Goal: Task Accomplishment & Management: Use online tool/utility

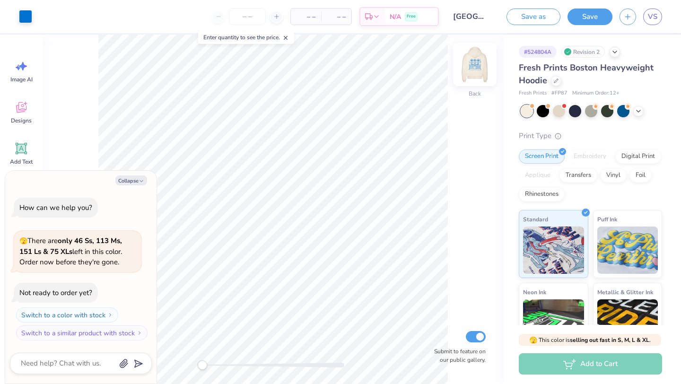
click at [478, 68] on img at bounding box center [475, 64] width 38 height 38
click at [478, 69] on img at bounding box center [475, 64] width 38 height 38
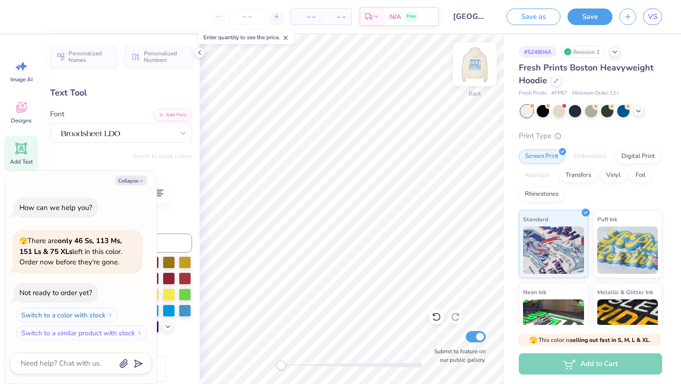
scroll to position [0, 1]
type textarea "x"
type textarea "delta chi unc chapel hill nc alpha"
type textarea "x"
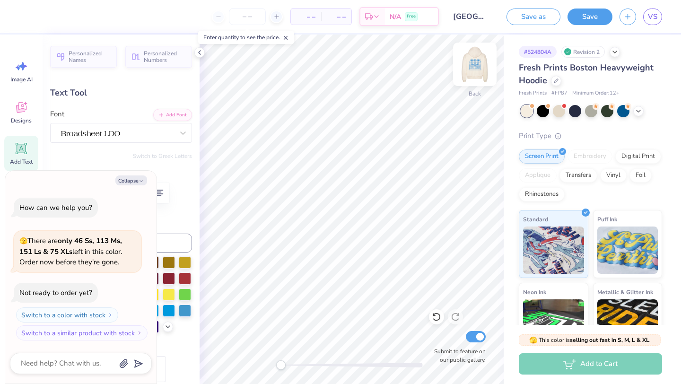
type textarea "unc chapel hill [GEOGRAPHIC_DATA] alpha"
click at [475, 64] on img at bounding box center [475, 64] width 38 height 38
click at [138, 184] on button "Collapse" at bounding box center [131, 180] width 32 height 10
type textarea "x"
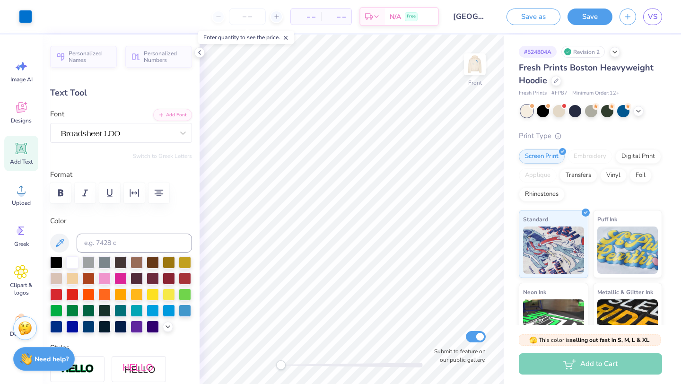
click at [25, 330] on img at bounding box center [25, 328] width 14 height 14
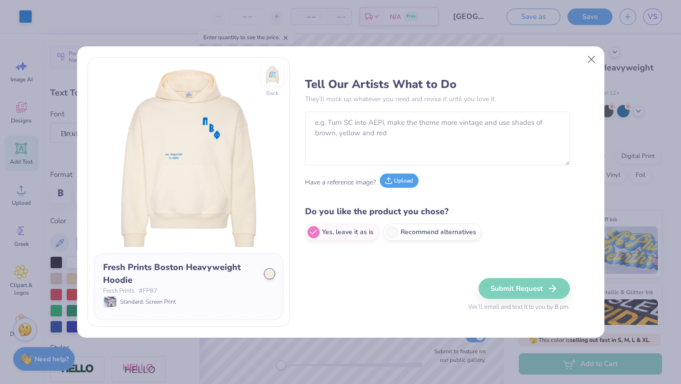
click at [393, 180] on button "Upload" at bounding box center [399, 181] width 39 height 14
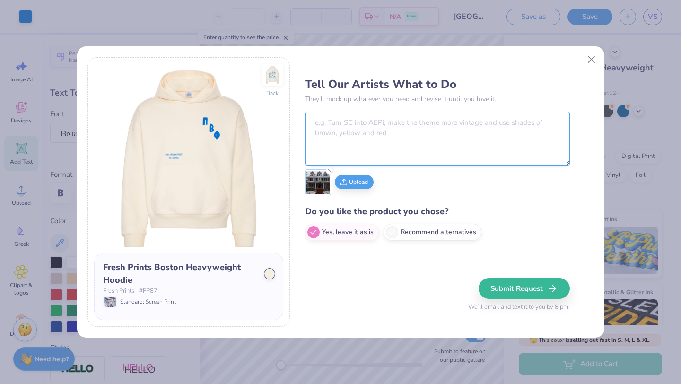
click at [390, 139] on textarea at bounding box center [437, 139] width 265 height 54
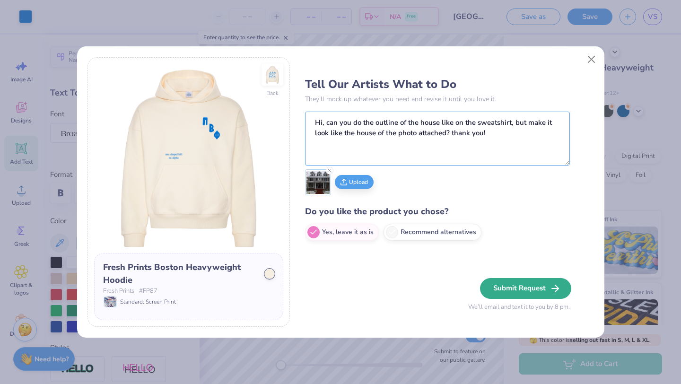
type textarea "Hi, can you do the outline of the house like on the sweatshirt, but make it loo…"
click at [538, 285] on button "Submit Request" at bounding box center [525, 288] width 91 height 21
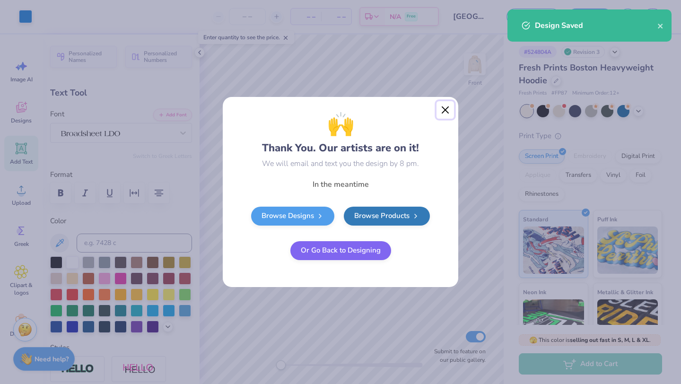
click at [449, 109] on button "Close" at bounding box center [446, 110] width 18 height 18
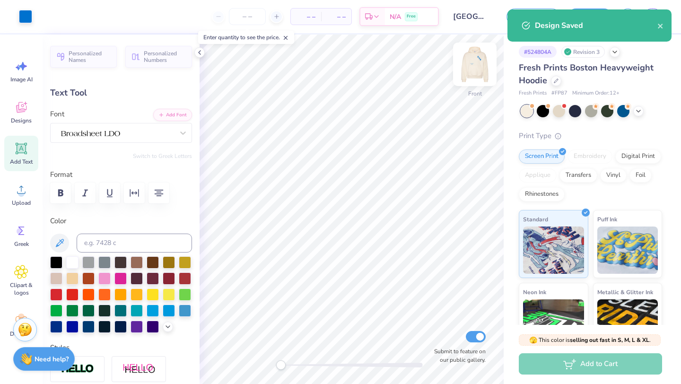
click at [477, 60] on img at bounding box center [475, 64] width 38 height 38
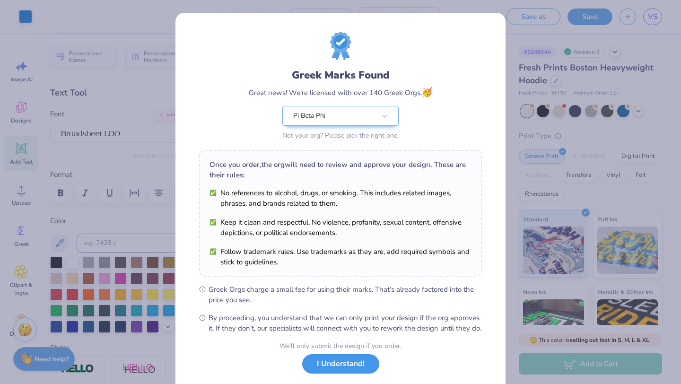
click at [352, 374] on button "I Understand!" at bounding box center [340, 363] width 77 height 19
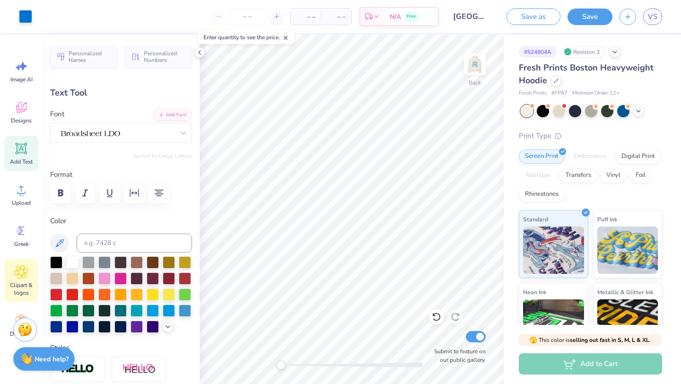
click at [22, 279] on div "Clipart & logos" at bounding box center [21, 280] width 34 height 43
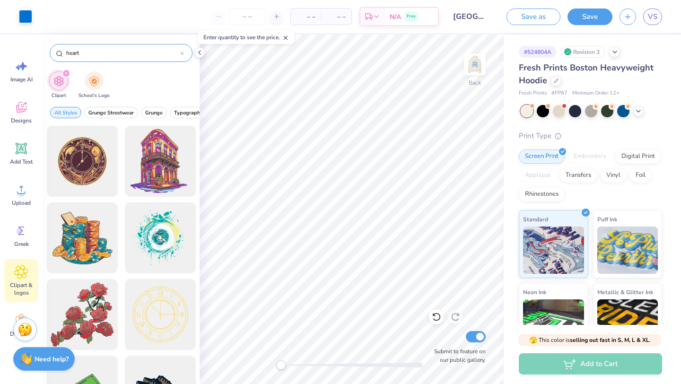
type input "heart"
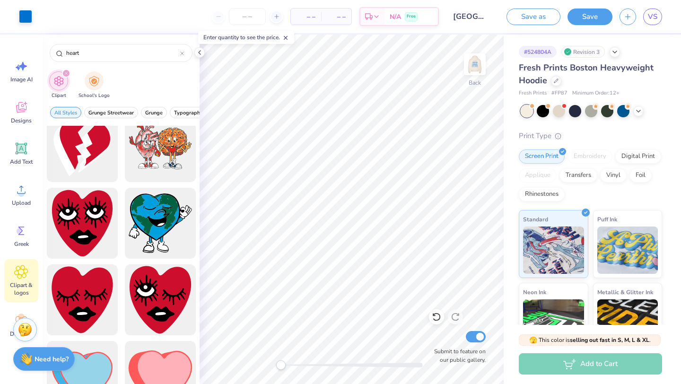
scroll to position [858, 0]
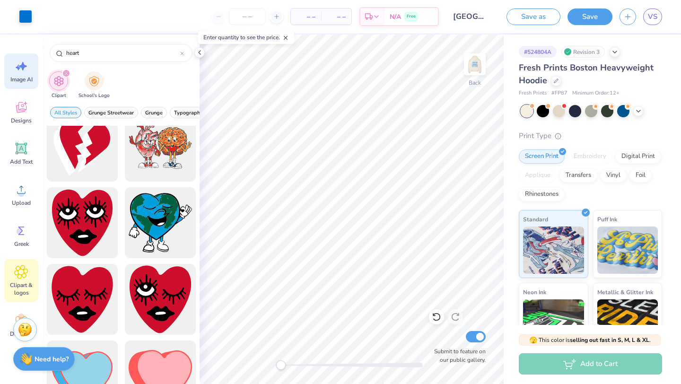
click at [25, 72] on icon at bounding box center [21, 66] width 14 height 14
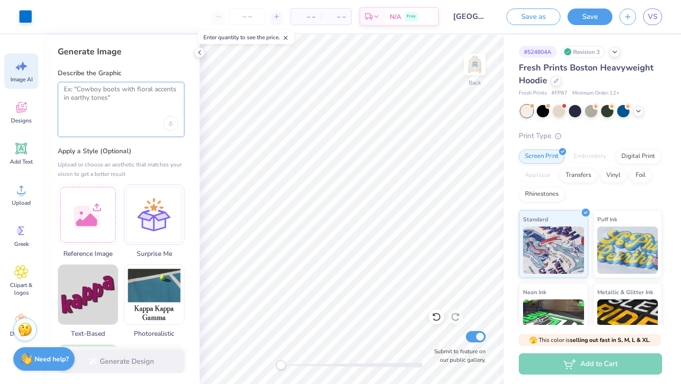
click at [131, 105] on textarea at bounding box center [121, 97] width 114 height 24
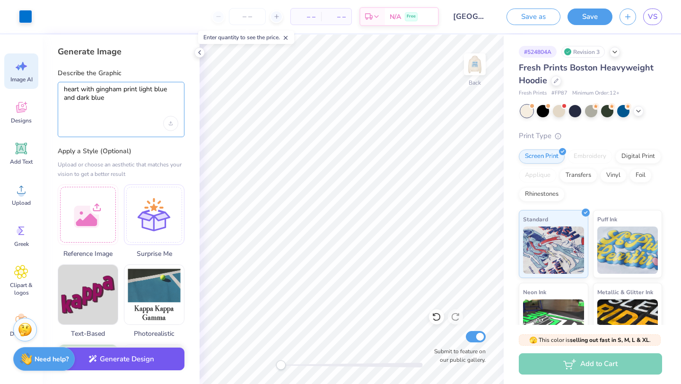
type textarea "heart with gingham print light blue and dark blue"
click at [135, 364] on button "Generate Design" at bounding box center [121, 359] width 127 height 23
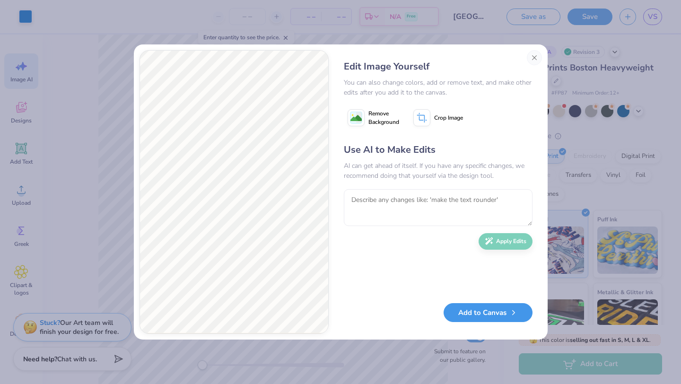
click at [497, 312] on button "Add to Canvas" at bounding box center [488, 312] width 89 height 19
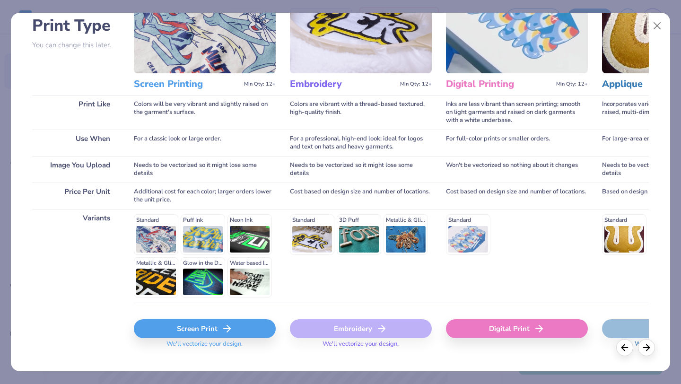
scroll to position [87, 0]
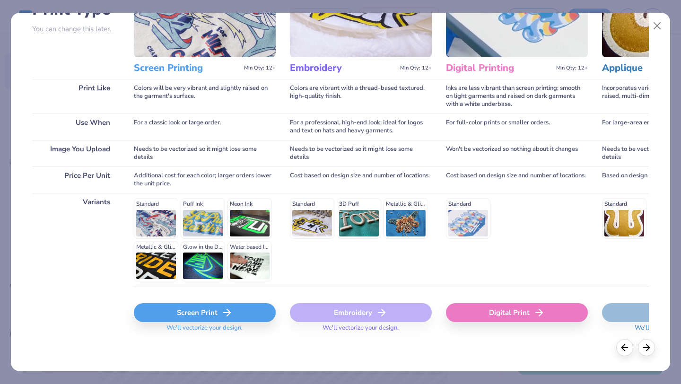
click at [243, 312] on div "Screen Print" at bounding box center [205, 312] width 142 height 19
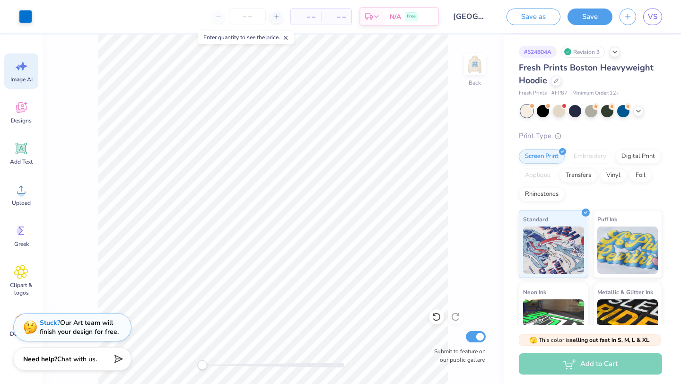
scroll to position [0, 0]
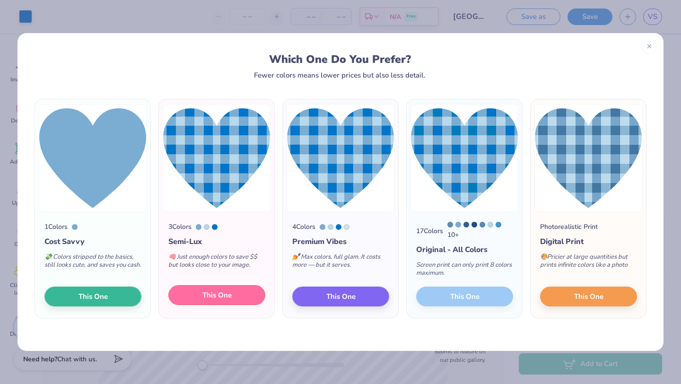
click at [244, 301] on button "This One" at bounding box center [216, 295] width 97 height 20
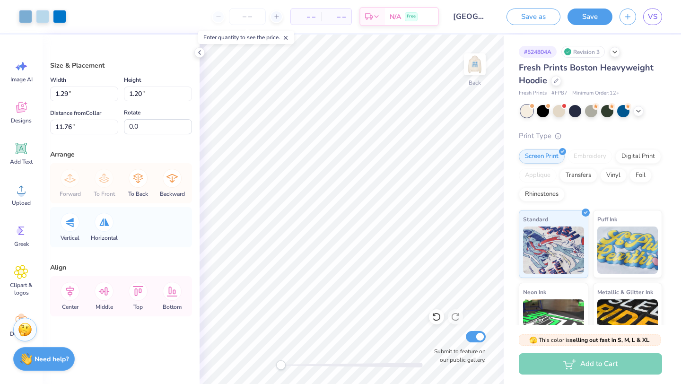
type input "1.29"
type input "1.20"
type input "11.76"
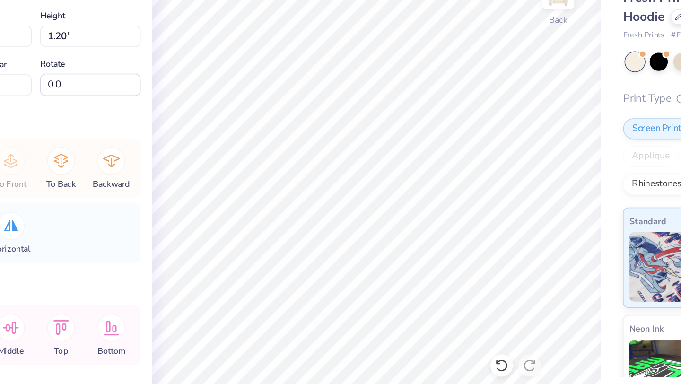
type input "0.80"
type input "0.74"
type input "3.46"
type input "17.4"
type input "0.57"
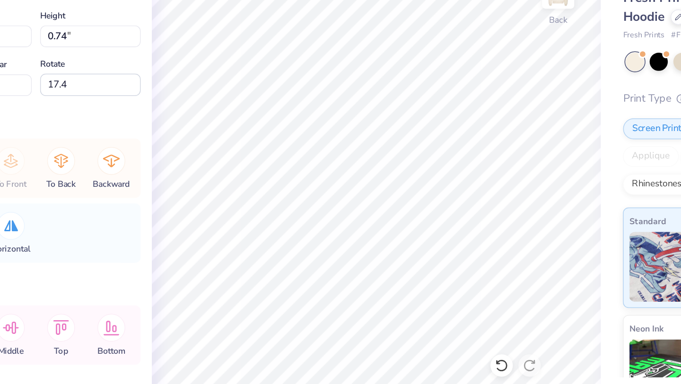
type input "0.56"
type input "3.58"
type input "2.72"
type input "-49.2"
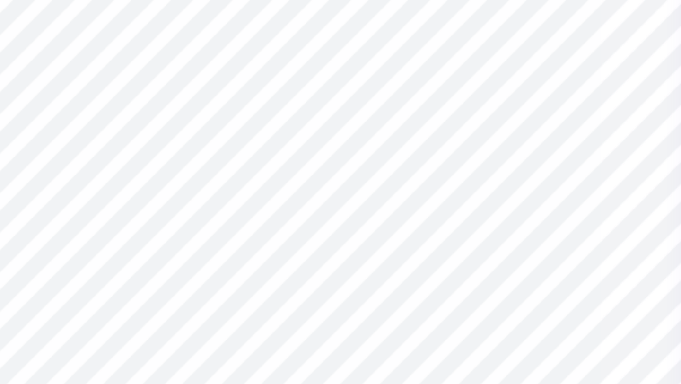
type input "0.57"
type input "0.56"
type input "2.72"
type input "17.4"
type input "0.54"
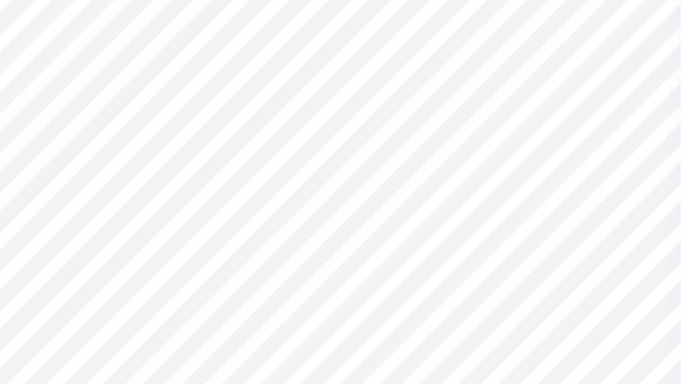
type input "0.54"
type input "5.20"
type input "-49.2"
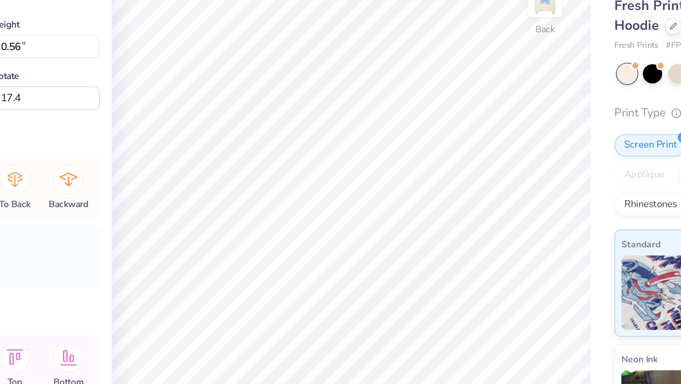
type input "62.5"
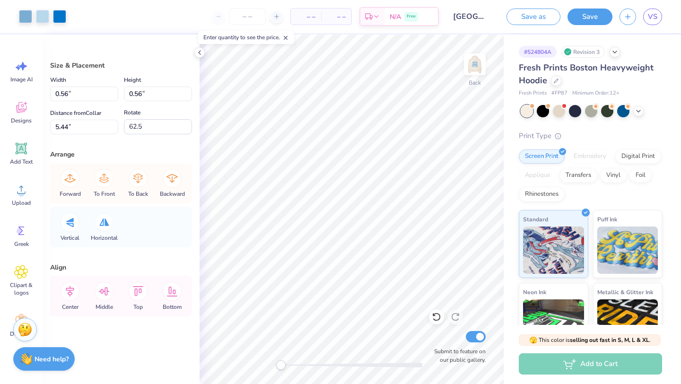
type input "52.6"
type input "26.7"
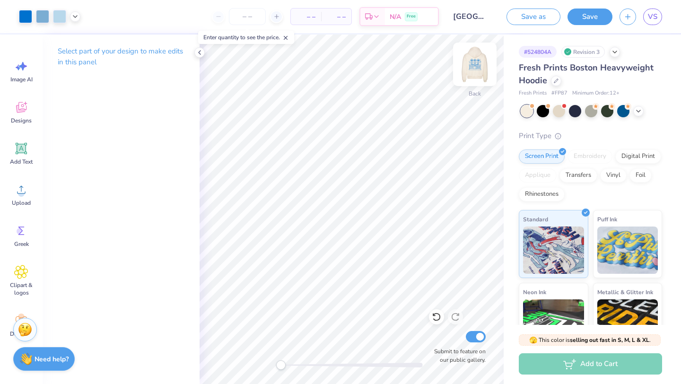
click at [472, 71] on img at bounding box center [475, 64] width 38 height 38
click at [472, 71] on img at bounding box center [474, 64] width 19 height 19
click at [596, 18] on button "Save" at bounding box center [590, 15] width 45 height 17
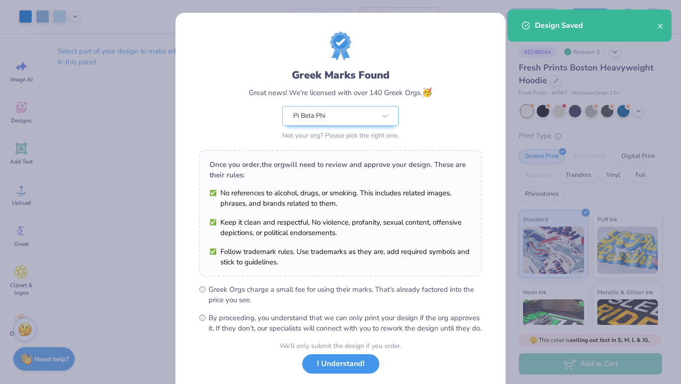
click at [350, 374] on button "I Understand!" at bounding box center [340, 363] width 77 height 19
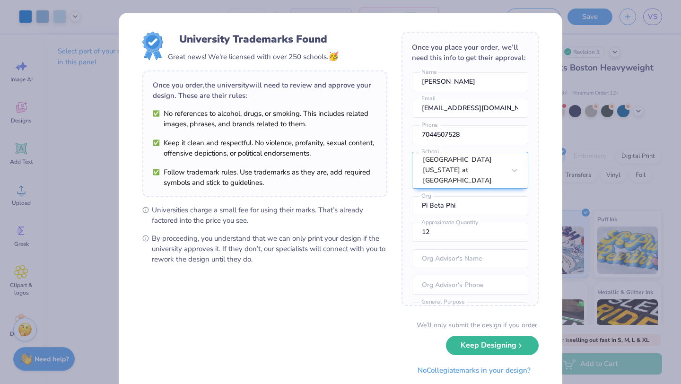
scroll to position [42, 0]
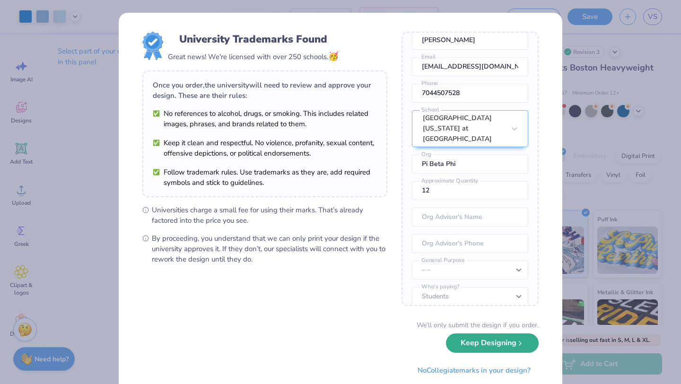
click at [493, 341] on button "Keep Designing" at bounding box center [492, 342] width 93 height 19
